Goal: Communication & Community: Answer question/provide support

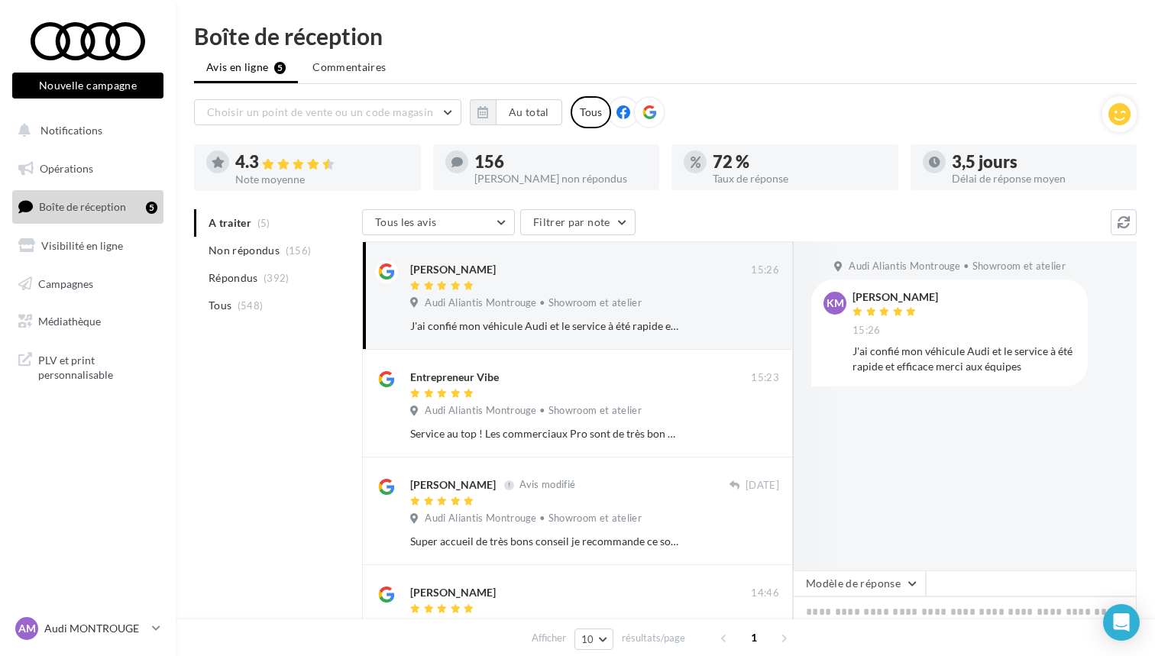
click at [296, 355] on div "A traiter (5) Non répondus (156) Répondus (392) Tous (548) Tous les avis Tous l…" at bounding box center [665, 505] width 942 height 593
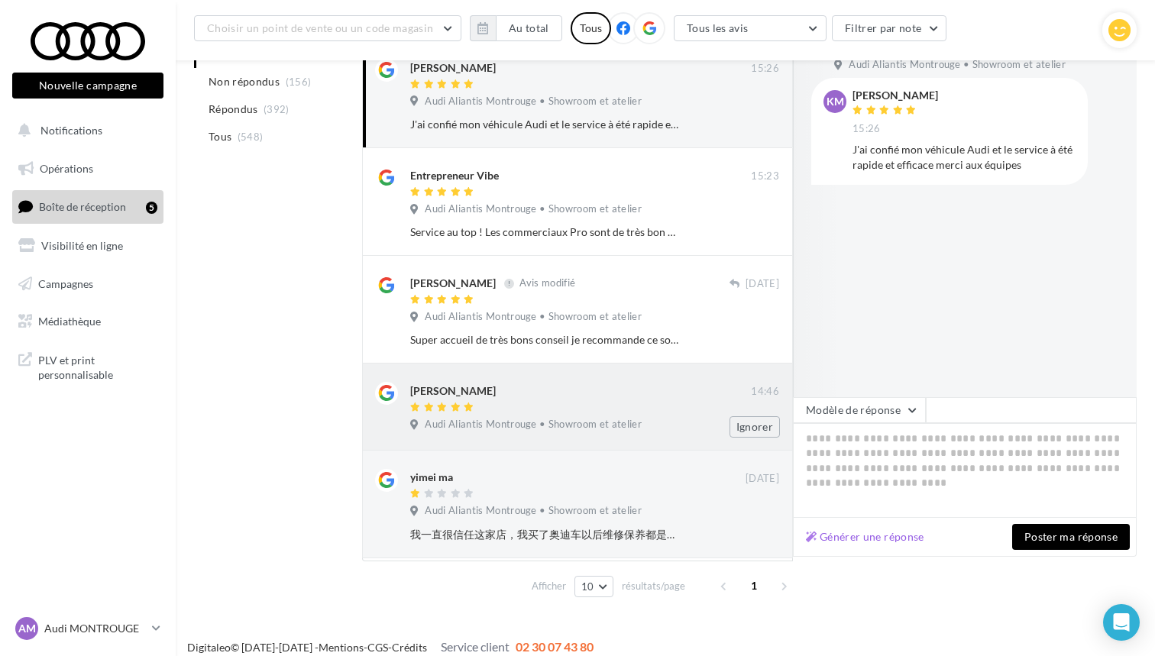
click at [504, 424] on span "Audi Aliantis Montrouge • Showroom et atelier" at bounding box center [533, 425] width 217 height 14
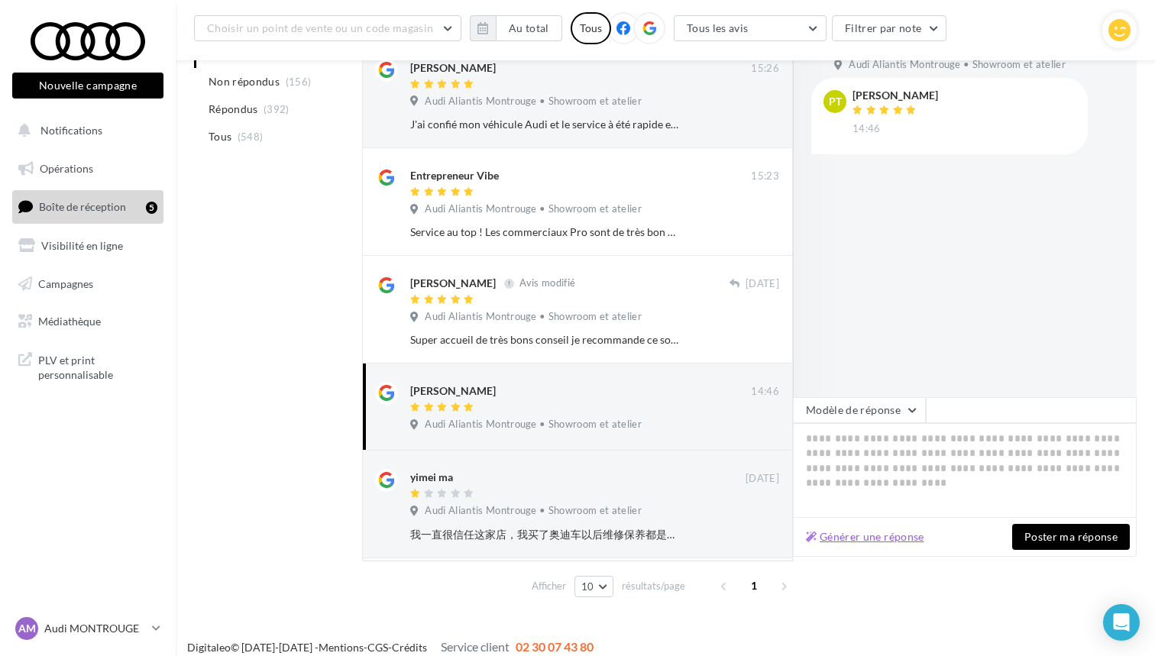
click at [885, 537] on button "Générer une réponse" at bounding box center [865, 537] width 131 height 18
type textarea "**********"
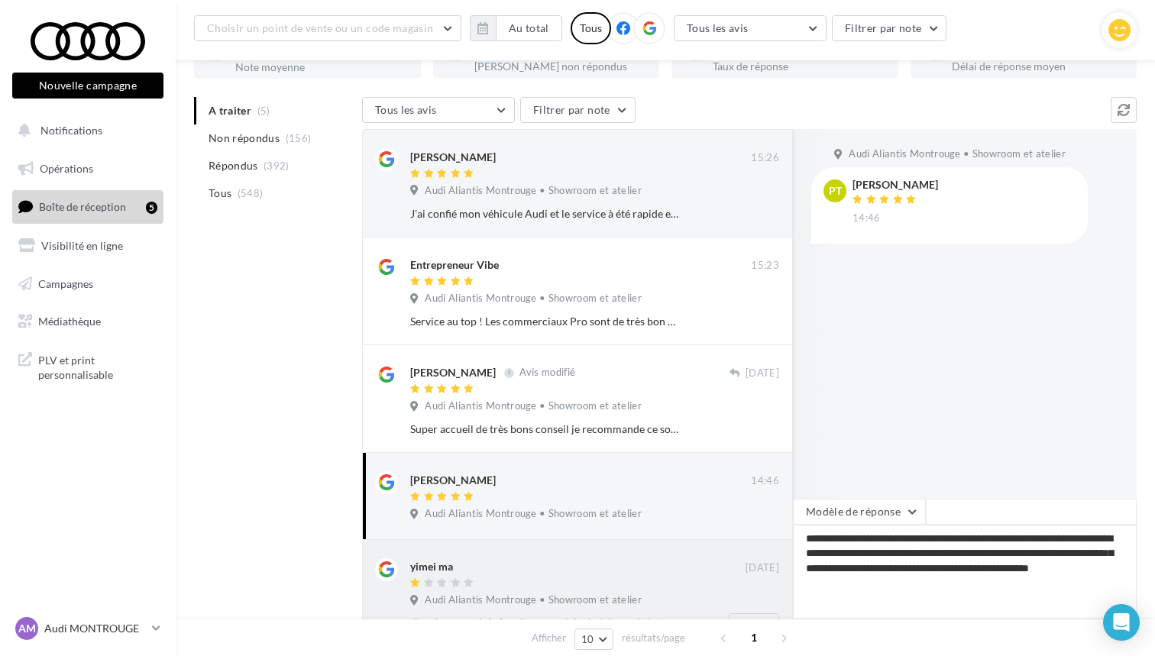
scroll to position [122, 0]
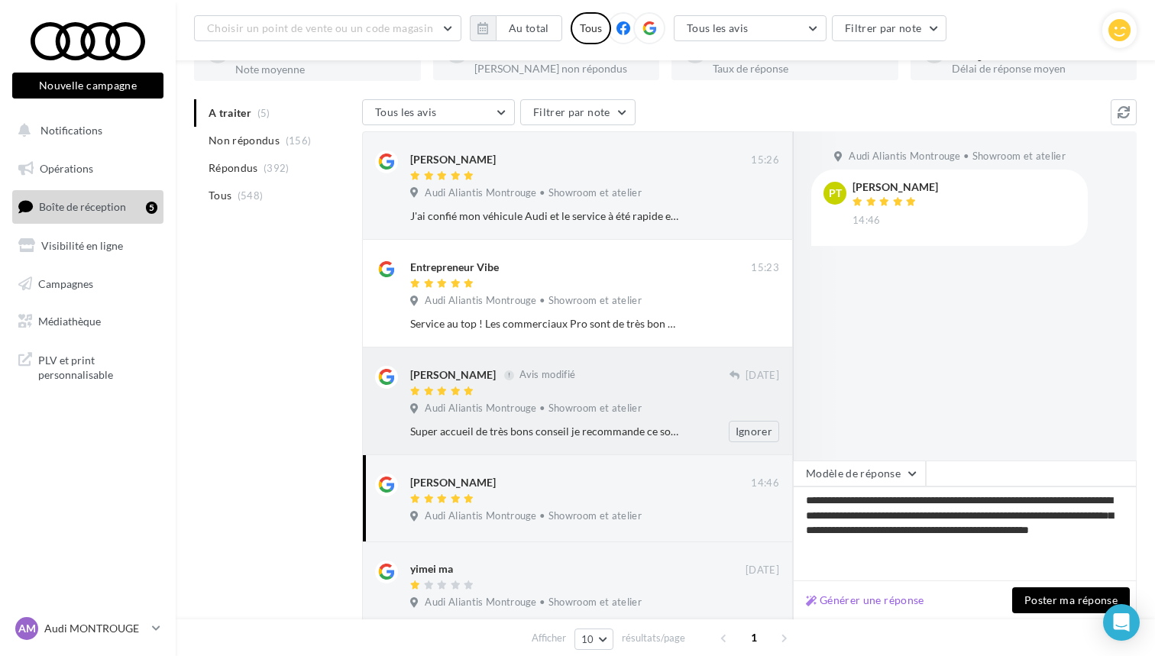
click at [637, 415] on div "Audi Aliantis Montrouge • Showroom et atelier" at bounding box center [594, 410] width 369 height 17
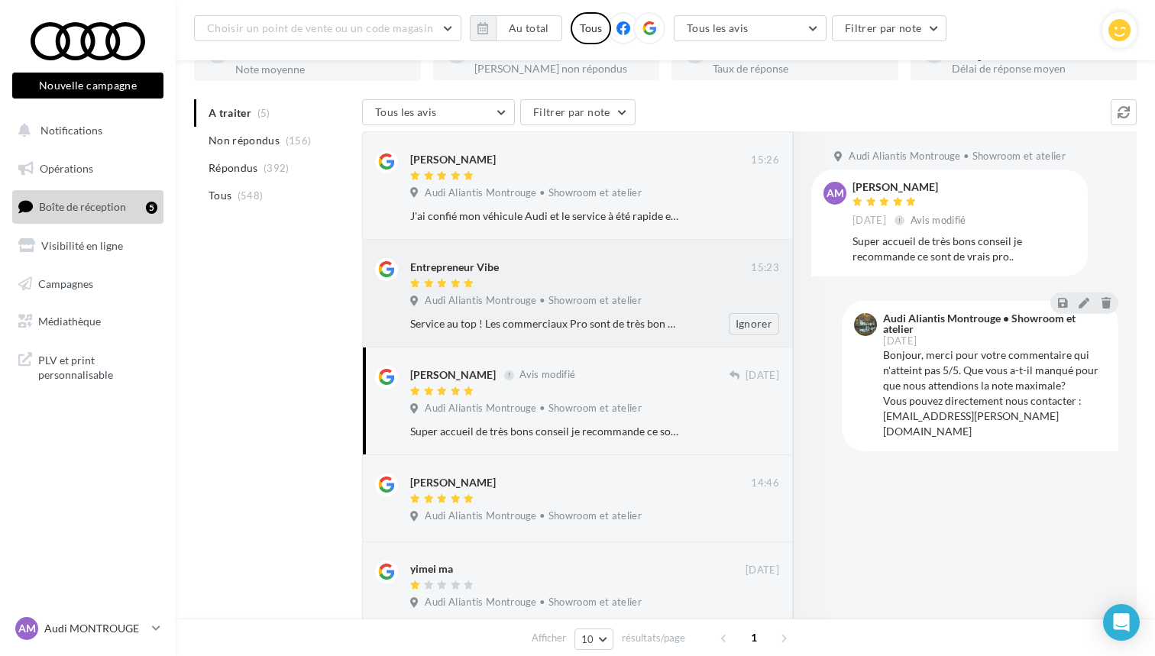
click at [656, 322] on div "Service au top ! Les commerciaux Pro sont de très bon conseil & l'accompagnemen…" at bounding box center [545, 323] width 270 height 15
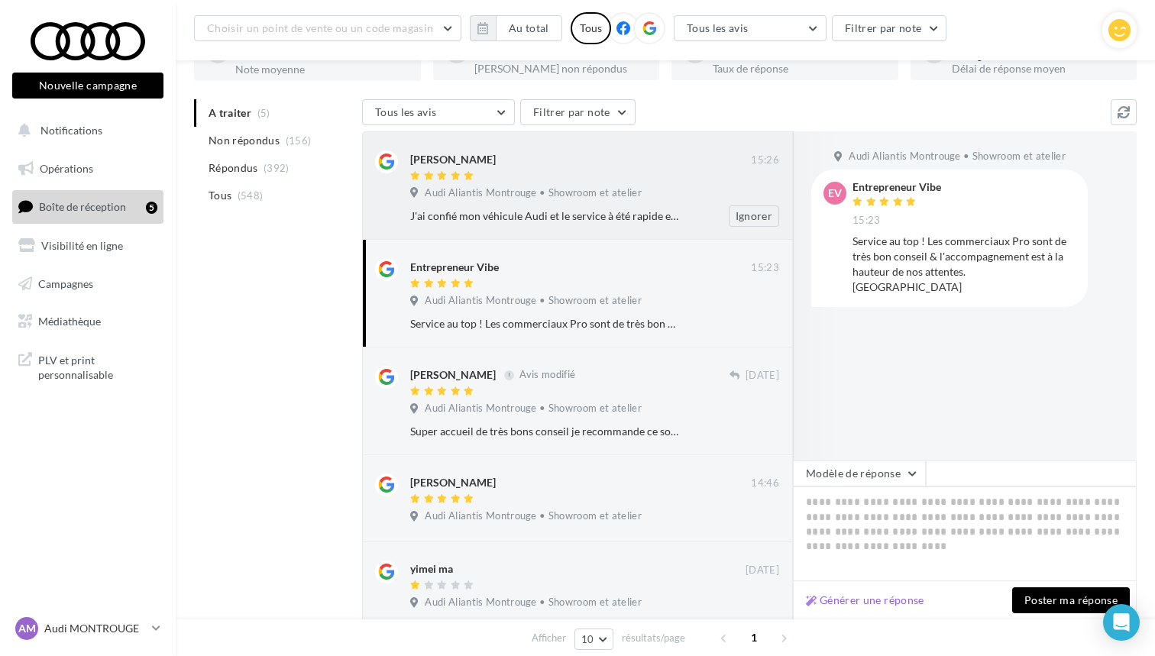
click at [599, 212] on div "J'ai confié mon véhicule Audi et le service à été rapide et efficace merci aux …" at bounding box center [545, 215] width 270 height 15
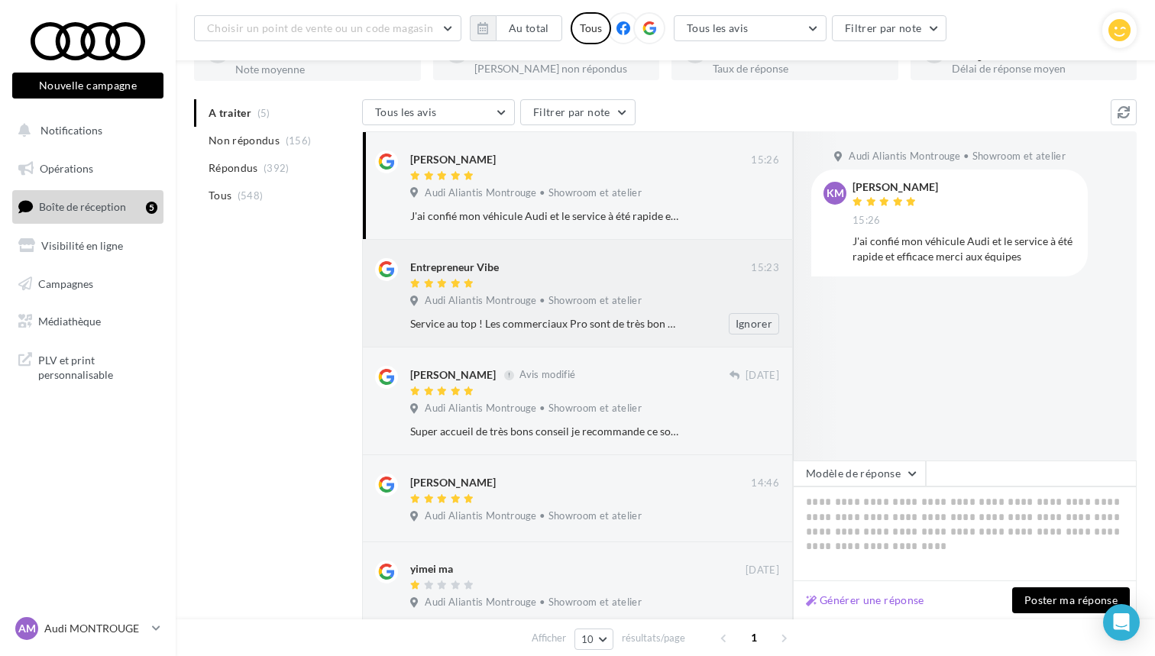
click at [608, 258] on div "Entrepreneur Vibe" at bounding box center [580, 266] width 341 height 16
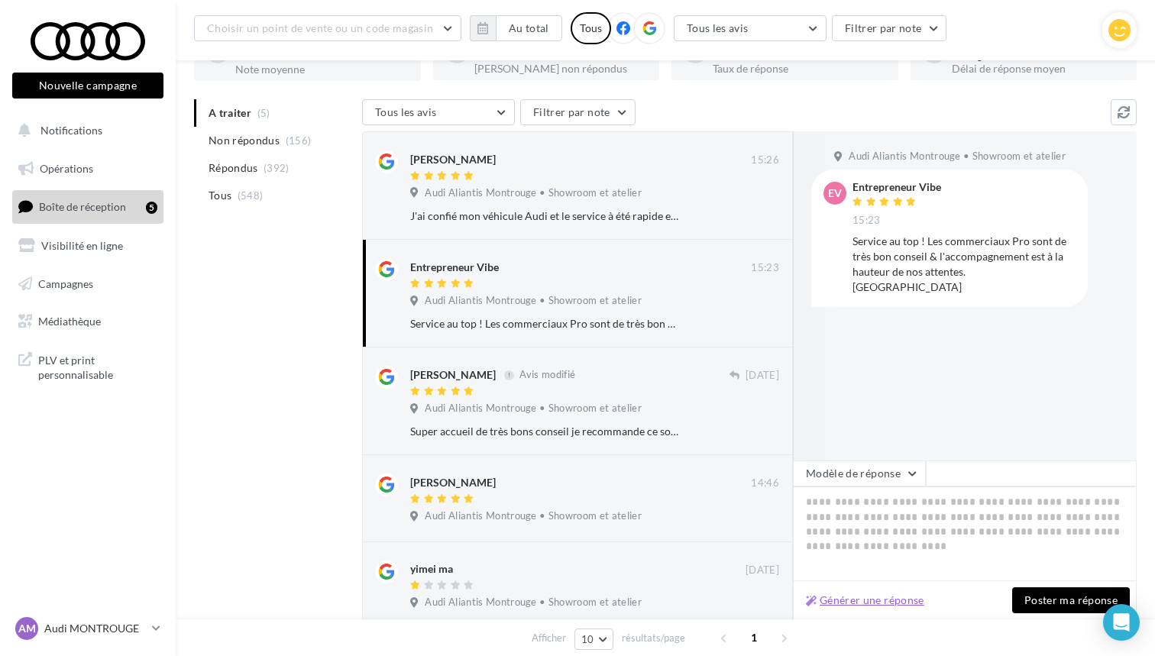
click at [866, 597] on button "Générer une réponse" at bounding box center [865, 600] width 131 height 18
type textarea "**********"
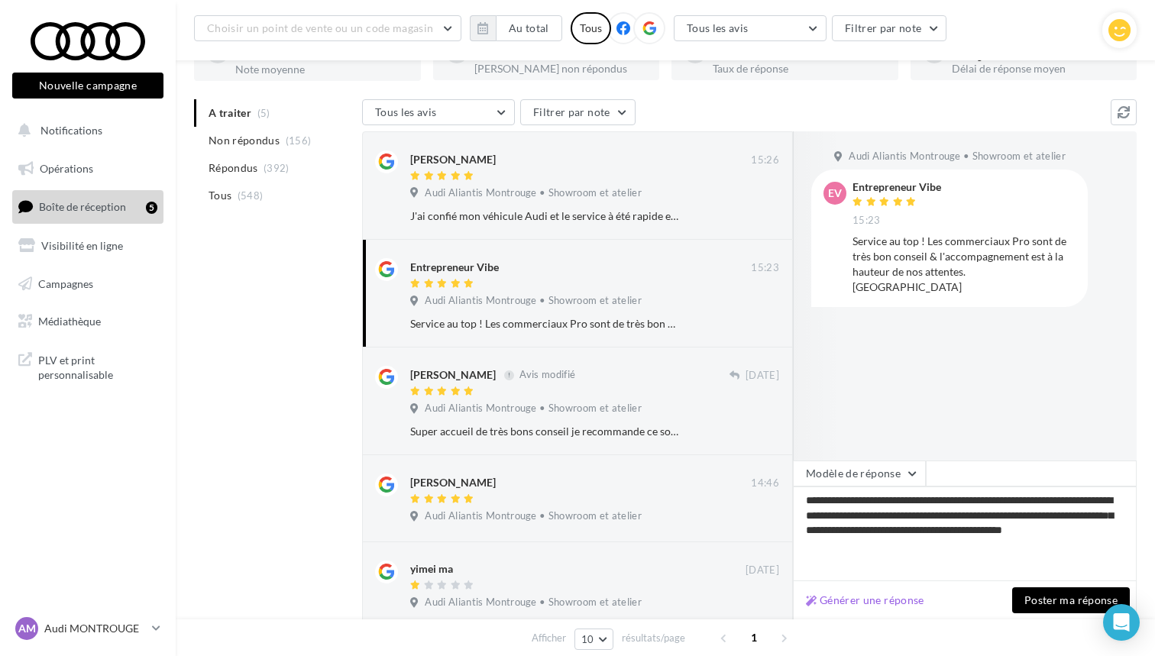
click at [1062, 599] on button "Poster ma réponse" at bounding box center [1071, 600] width 118 height 26
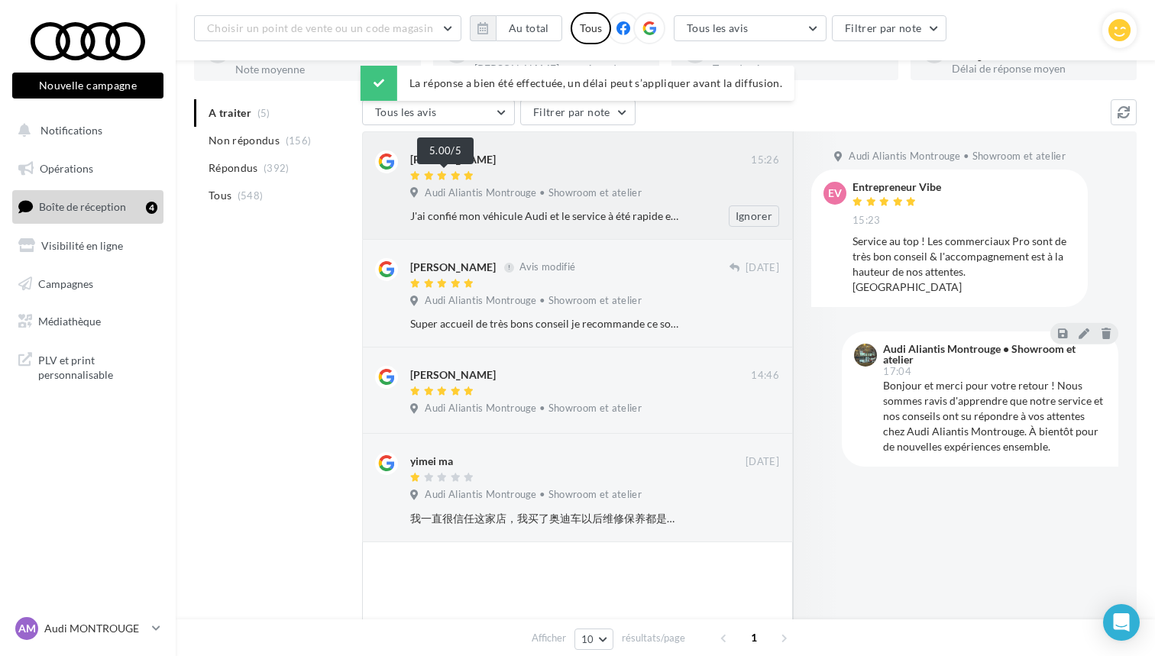
click at [462, 177] on div at bounding box center [443, 176] width 67 height 11
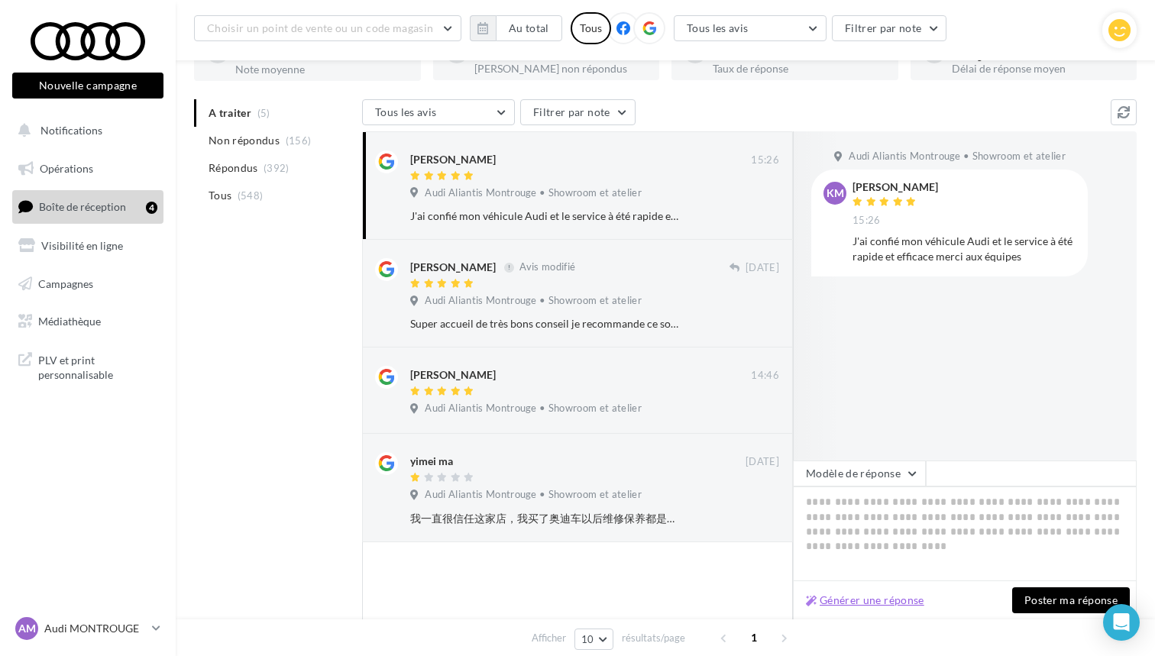
click at [905, 603] on button "Générer une réponse" at bounding box center [865, 600] width 131 height 18
type textarea "**********"
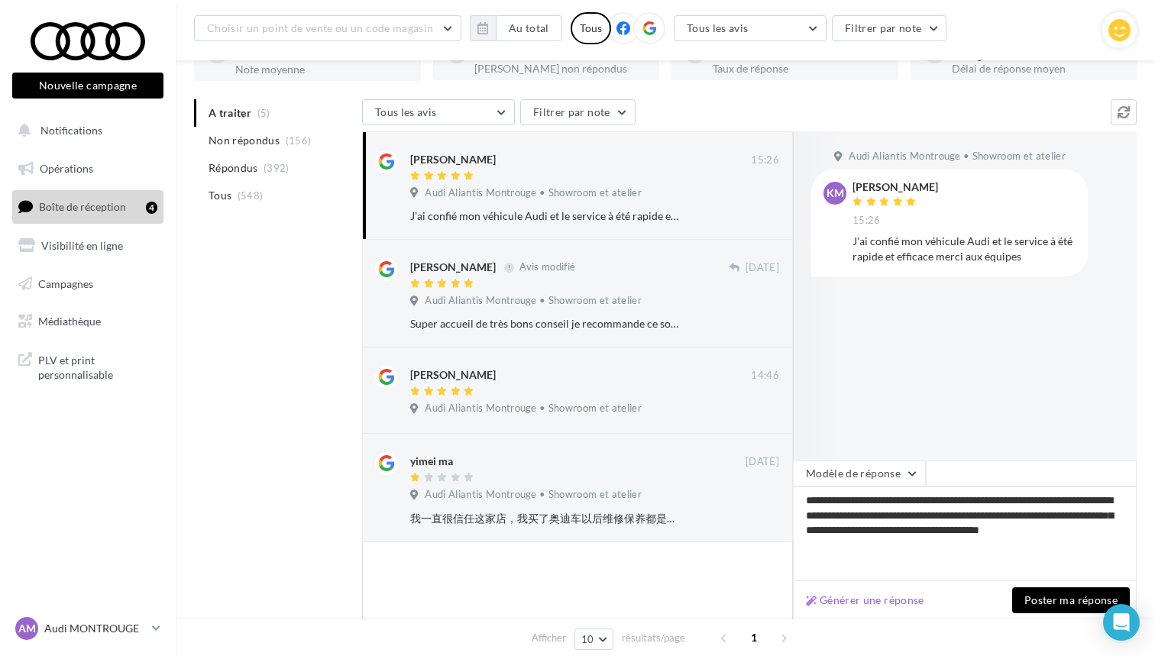
click at [1051, 593] on button "Poster ma réponse" at bounding box center [1071, 600] width 118 height 26
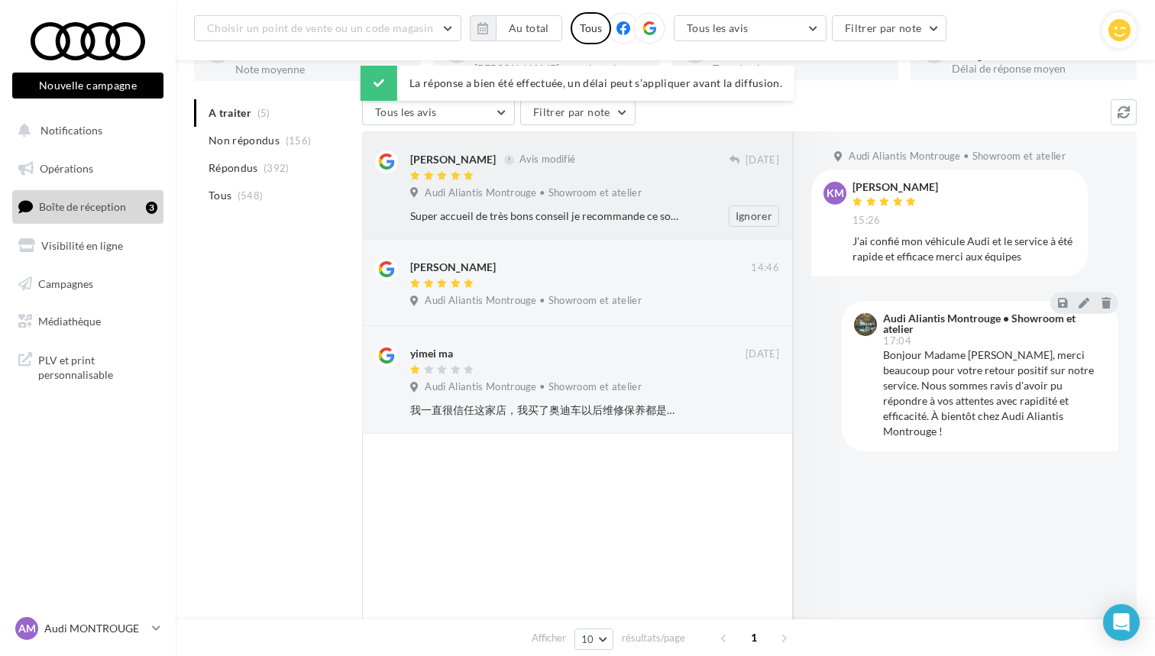
click at [590, 202] on div "Audi Aliantis Montrouge • Showroom et atelier" at bounding box center [594, 194] width 369 height 17
click at [633, 369] on div at bounding box center [577, 370] width 335 height 13
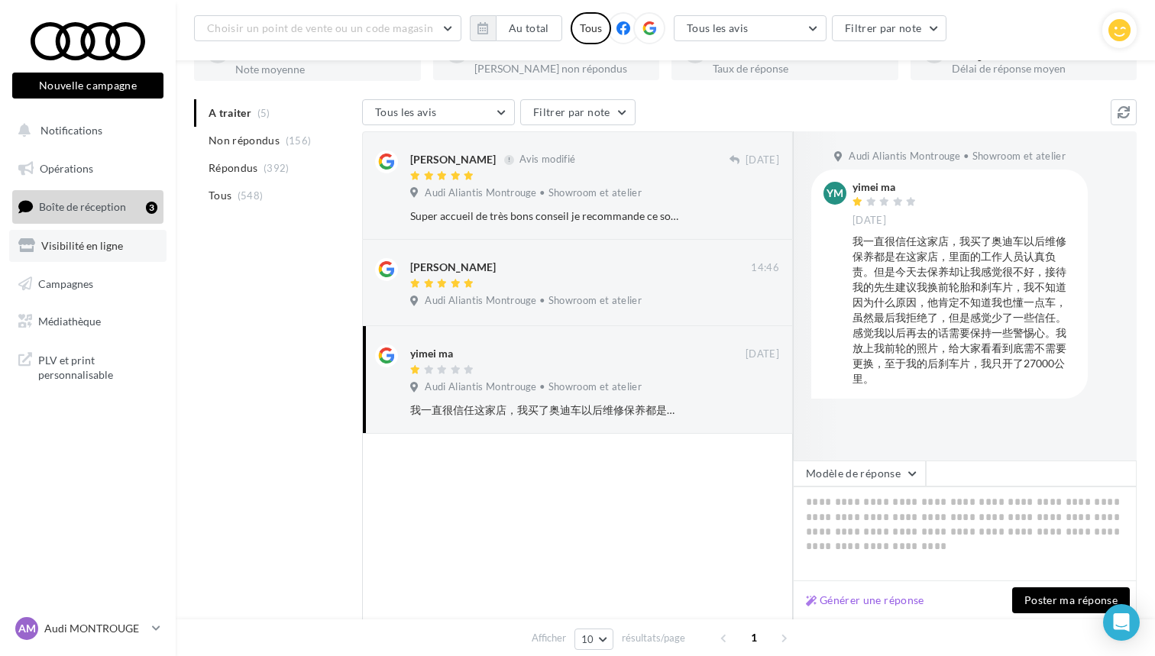
click at [117, 253] on link "Visibilité en ligne" at bounding box center [87, 246] width 157 height 32
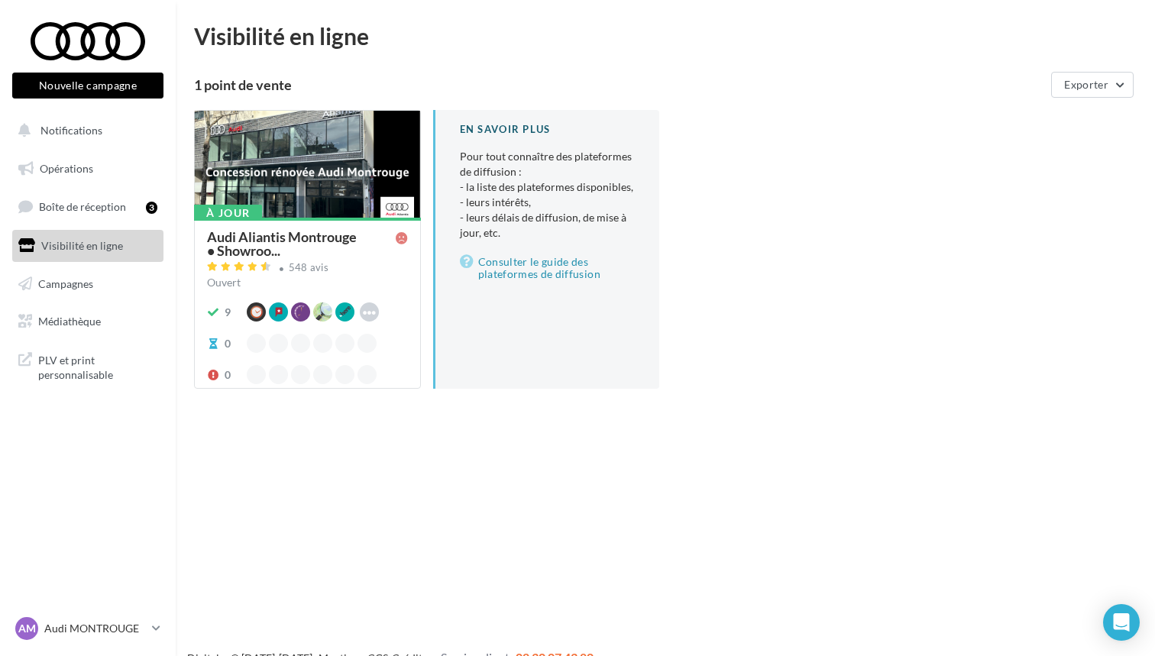
click at [285, 186] on div at bounding box center [307, 165] width 225 height 108
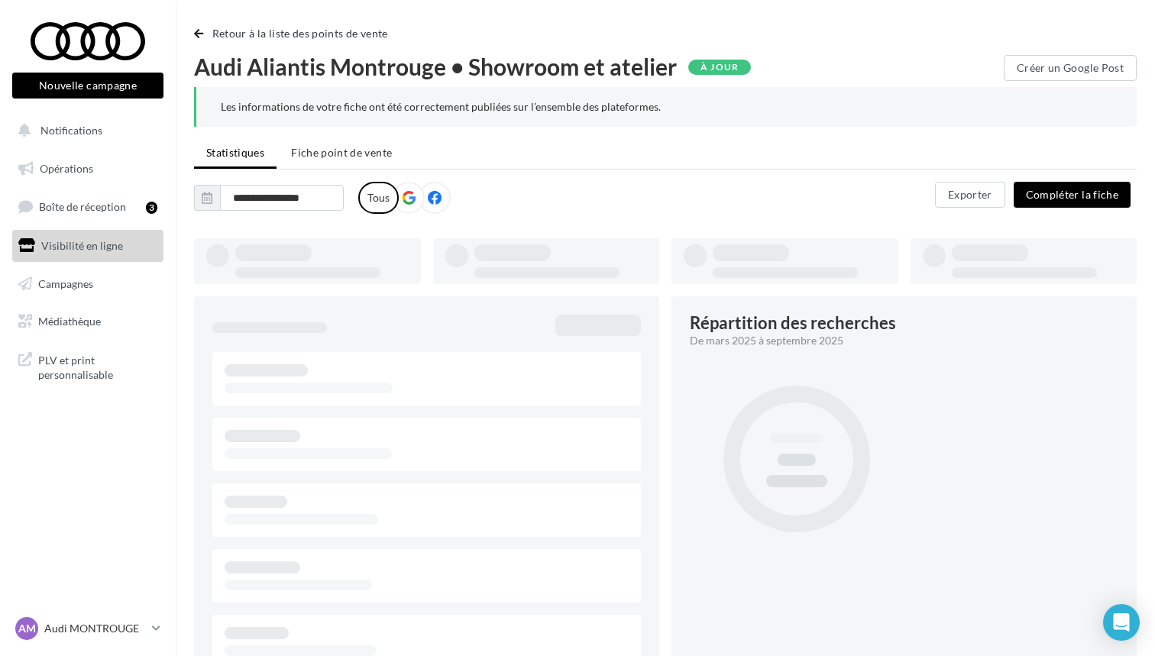
type input "**********"
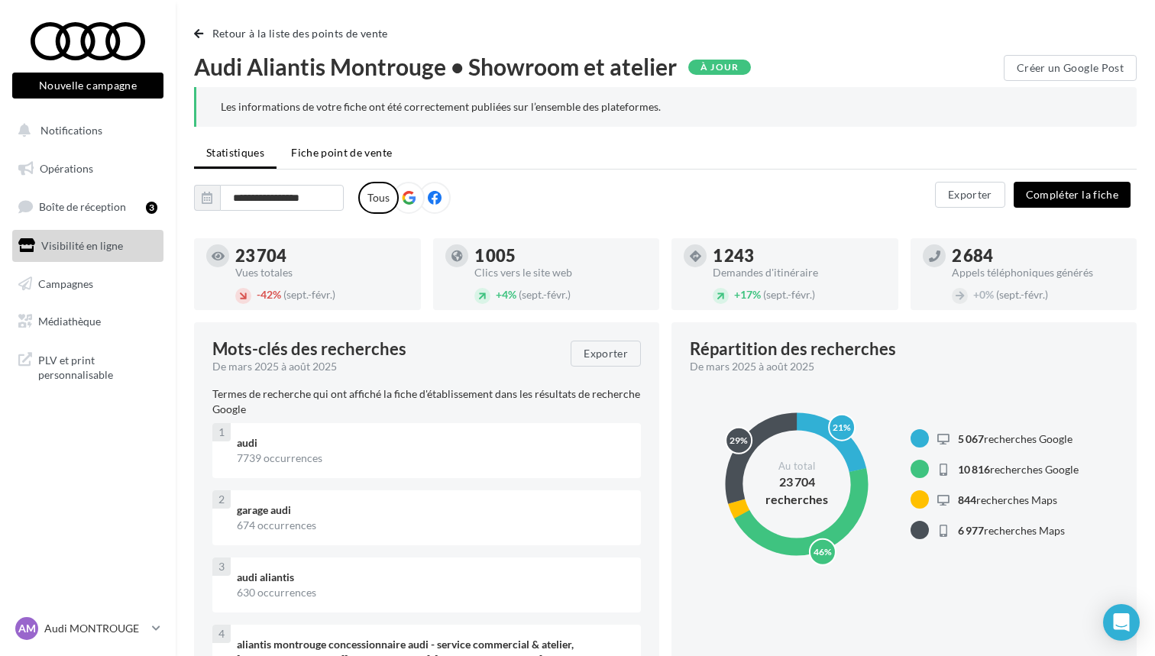
scroll to position [-1, 0]
click at [350, 156] on span "Fiche point de vente" at bounding box center [341, 152] width 101 height 13
